Goal: Task Accomplishment & Management: Manage account settings

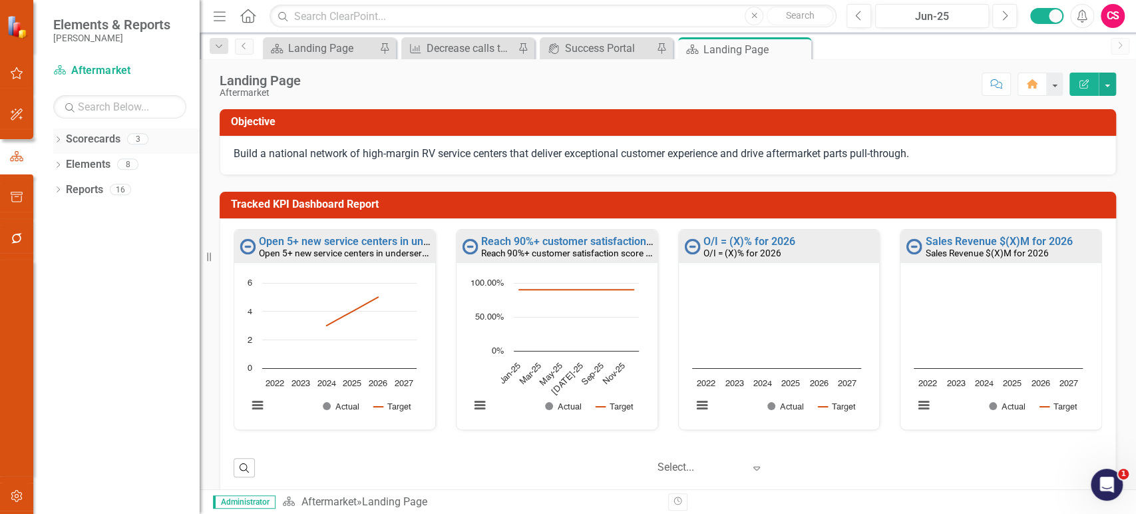
click at [55, 142] on icon "Dropdown" at bounding box center [57, 140] width 9 height 7
click at [61, 164] on icon "Dropdown" at bounding box center [65, 164] width 10 height 8
click at [80, 190] on icon "Dropdown" at bounding box center [78, 189] width 10 height 8
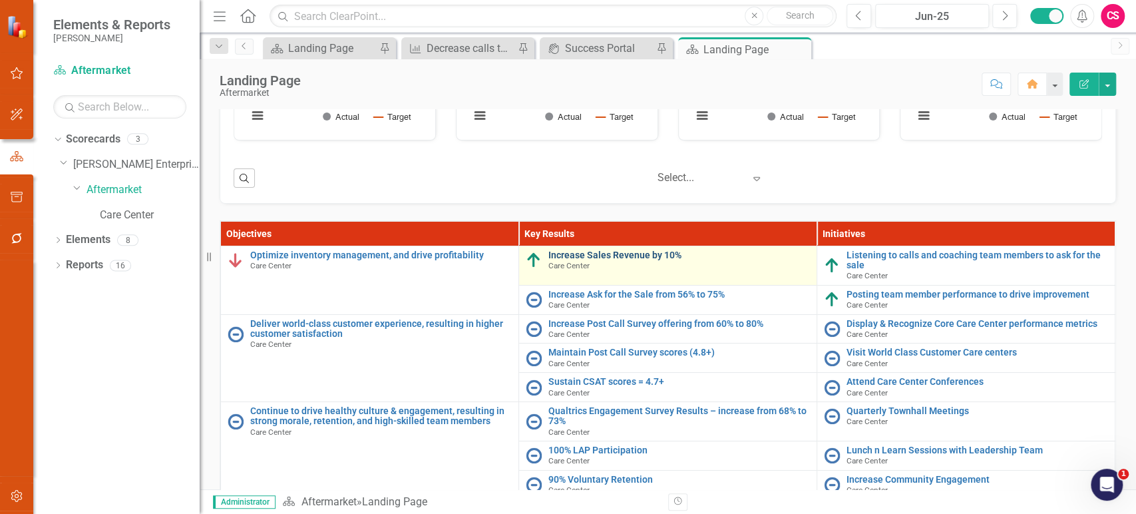
click at [591, 256] on link "Increase Sales Revenue by 10%" at bounding box center [679, 255] width 262 height 10
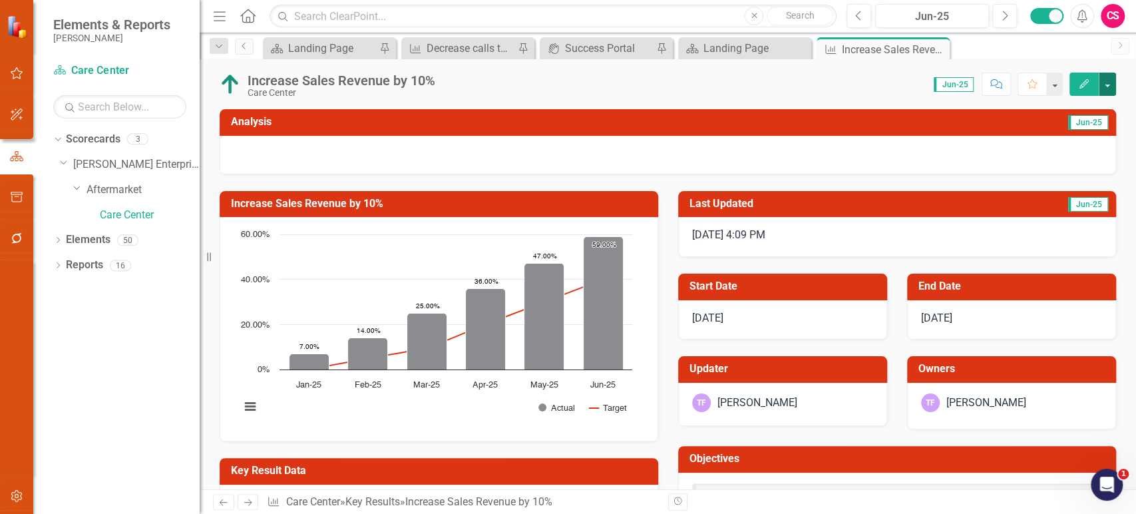
click at [1107, 89] on button "button" at bounding box center [1107, 84] width 17 height 23
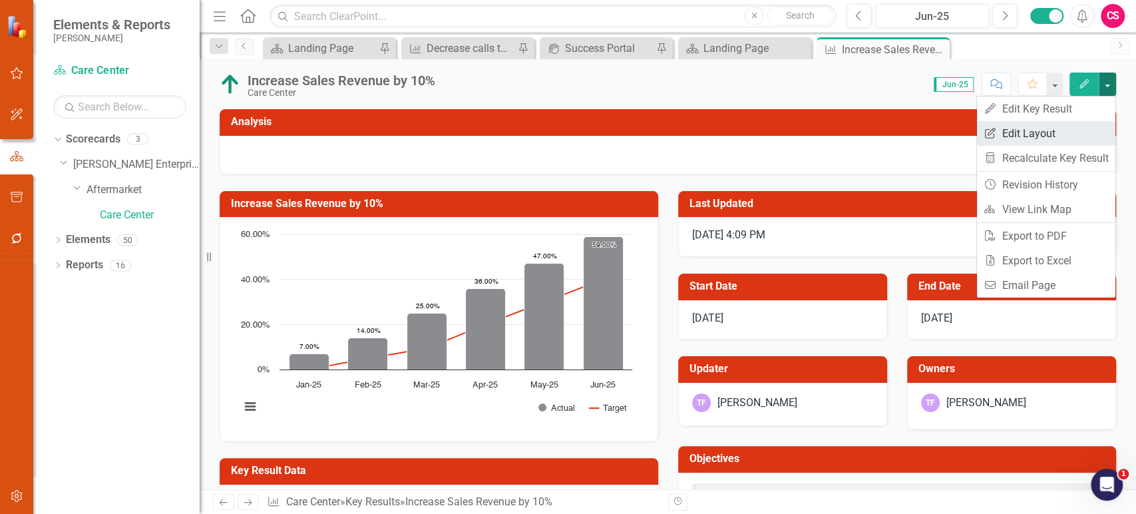
click at [1071, 133] on link "Edit Report Edit Layout" at bounding box center [1046, 133] width 138 height 25
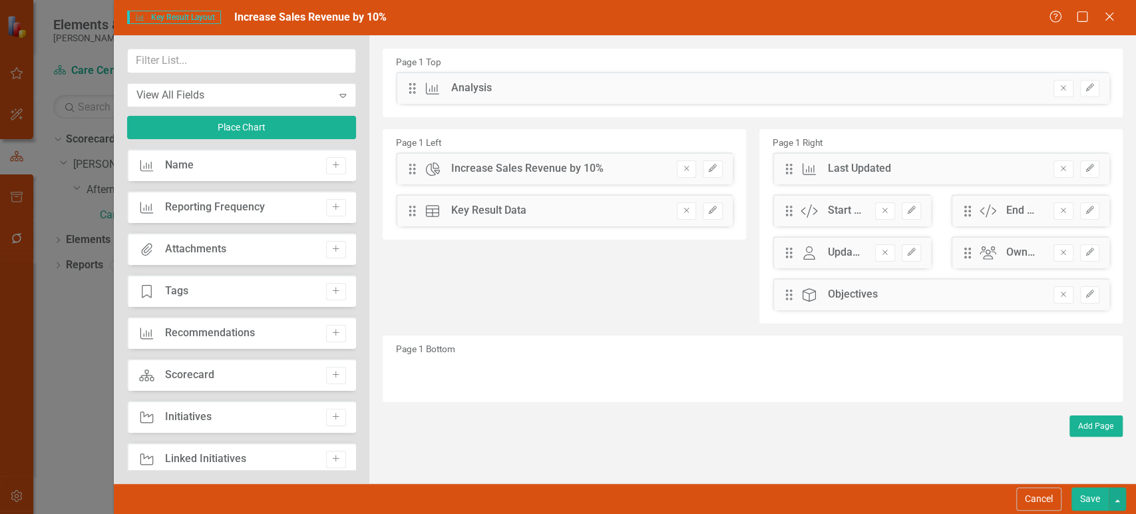
click at [889, 216] on button "Remove" at bounding box center [884, 210] width 19 height 17
click at [884, 210] on icon "Remove" at bounding box center [885, 210] width 10 height 8
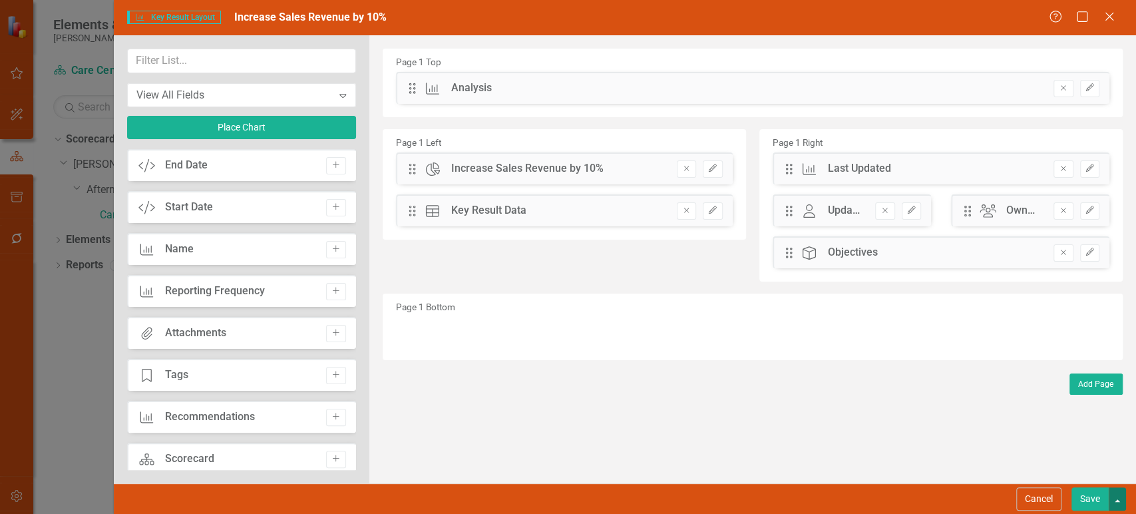
click at [1115, 500] on button "button" at bounding box center [1117, 498] width 17 height 23
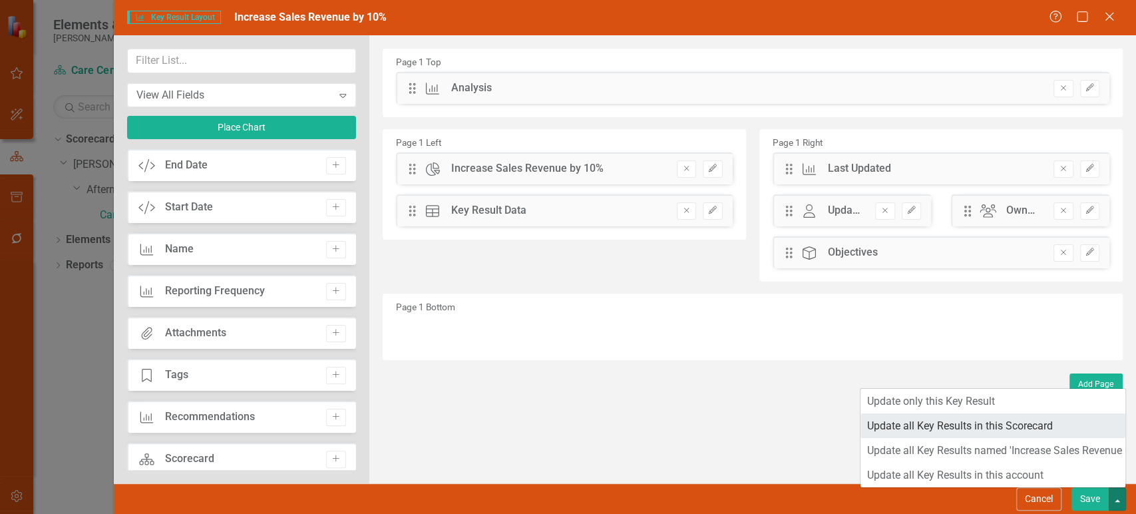
click at [1017, 433] on link "Update all Key Results in this Scorecard" at bounding box center [992, 425] width 265 height 25
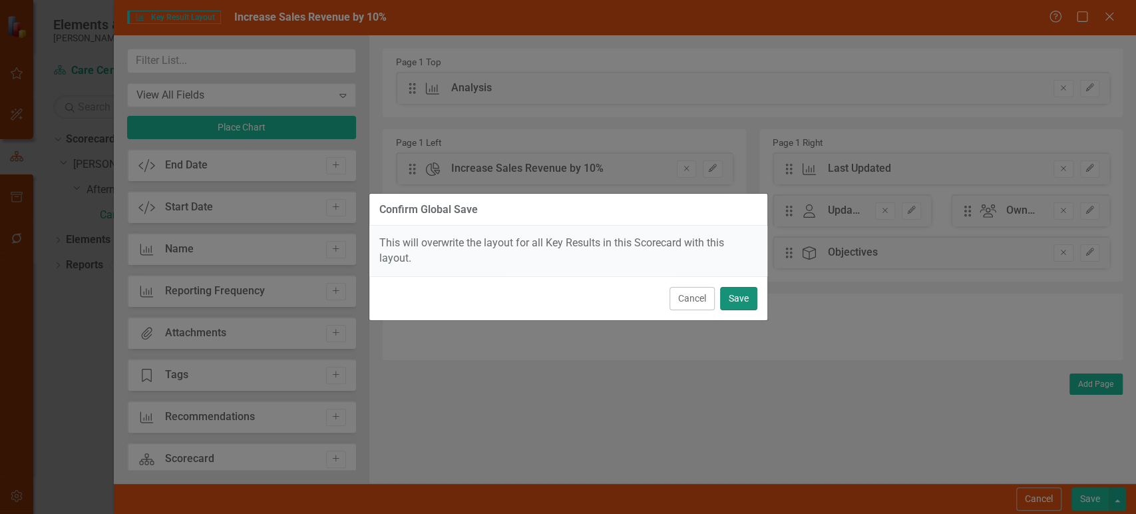
click at [748, 297] on button "Save" at bounding box center [738, 298] width 37 height 23
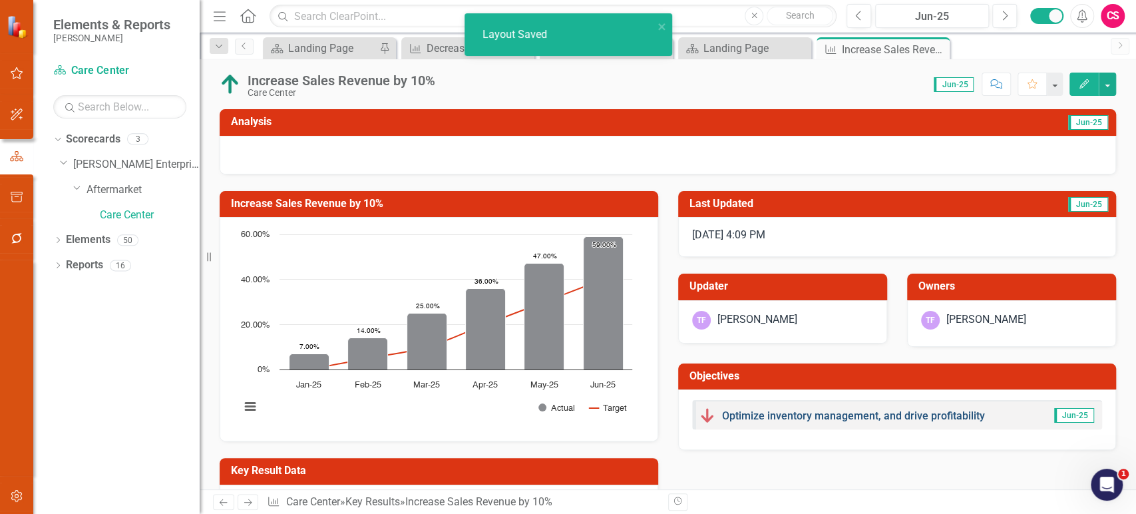
click at [749, 414] on link "Optimize inventory management, and drive profitability" at bounding box center [853, 415] width 263 height 13
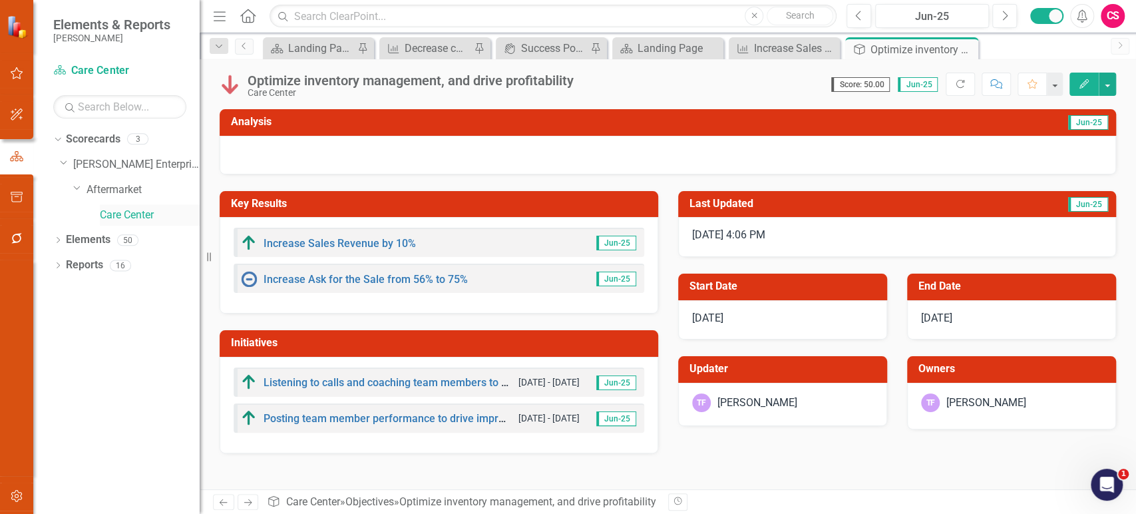
click at [130, 218] on link "Care Center" at bounding box center [150, 215] width 100 height 15
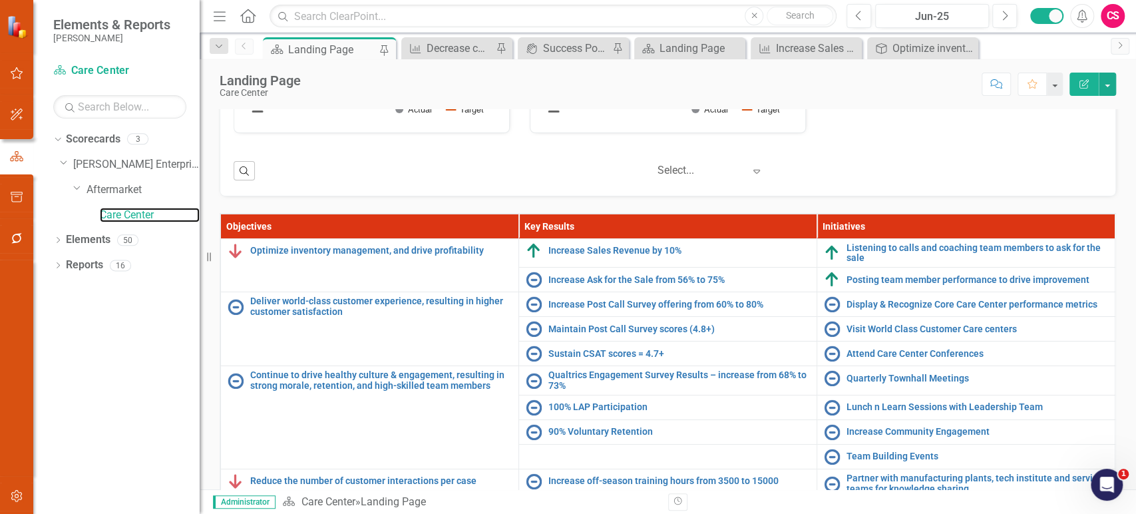
scroll to position [363, 0]
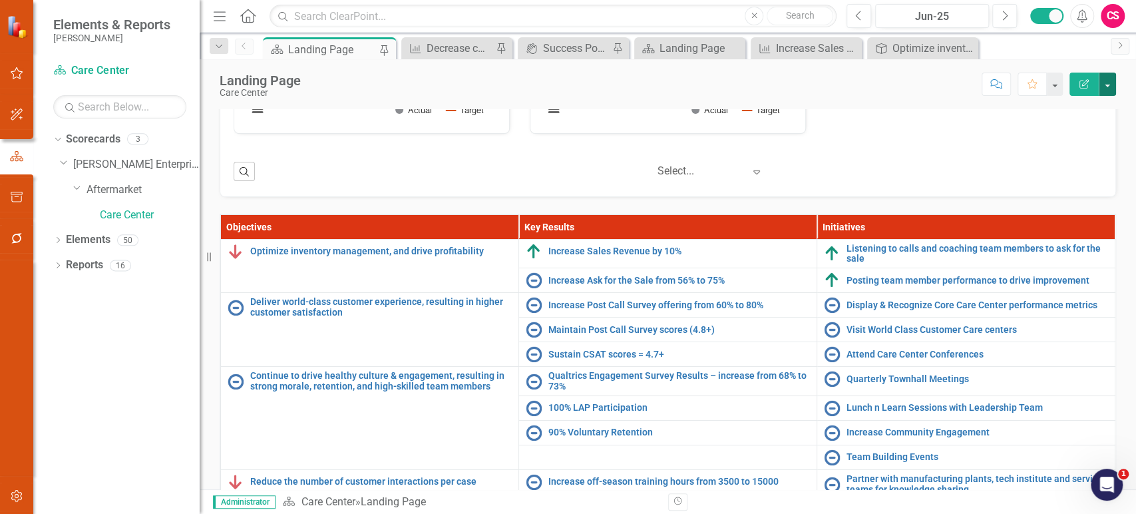
click at [1110, 87] on button "button" at bounding box center [1107, 84] width 17 height 23
click at [544, 194] on div "Route (X)% of 432-[PERSON_NAME] calls to the nearest [PERSON_NAME] service cent…" at bounding box center [668, 26] width 896 height 341
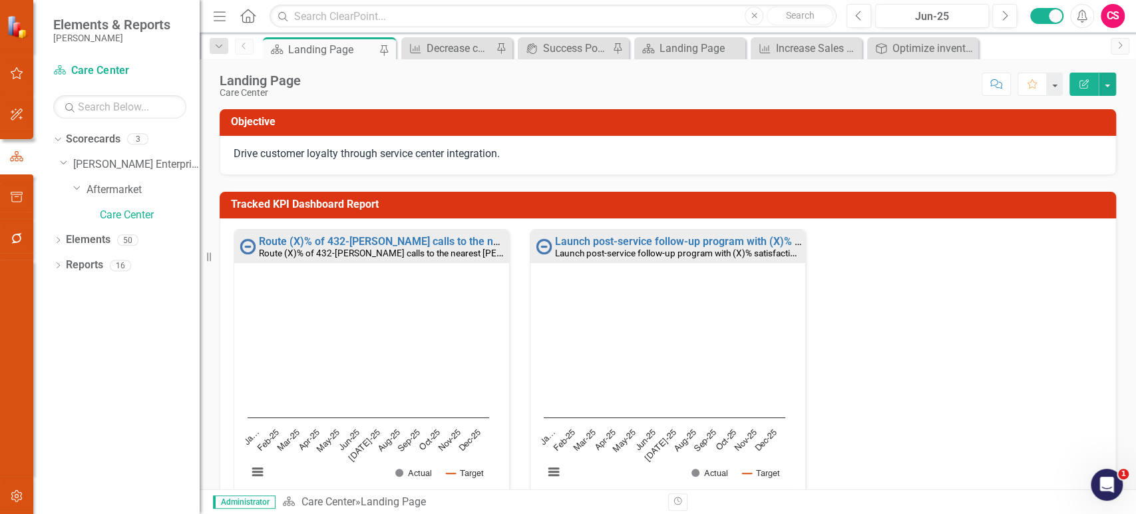
scroll to position [0, 0]
click at [118, 164] on link "[PERSON_NAME] Enterprise" at bounding box center [136, 164] width 126 height 15
